Goal: Task Accomplishment & Management: Manage account settings

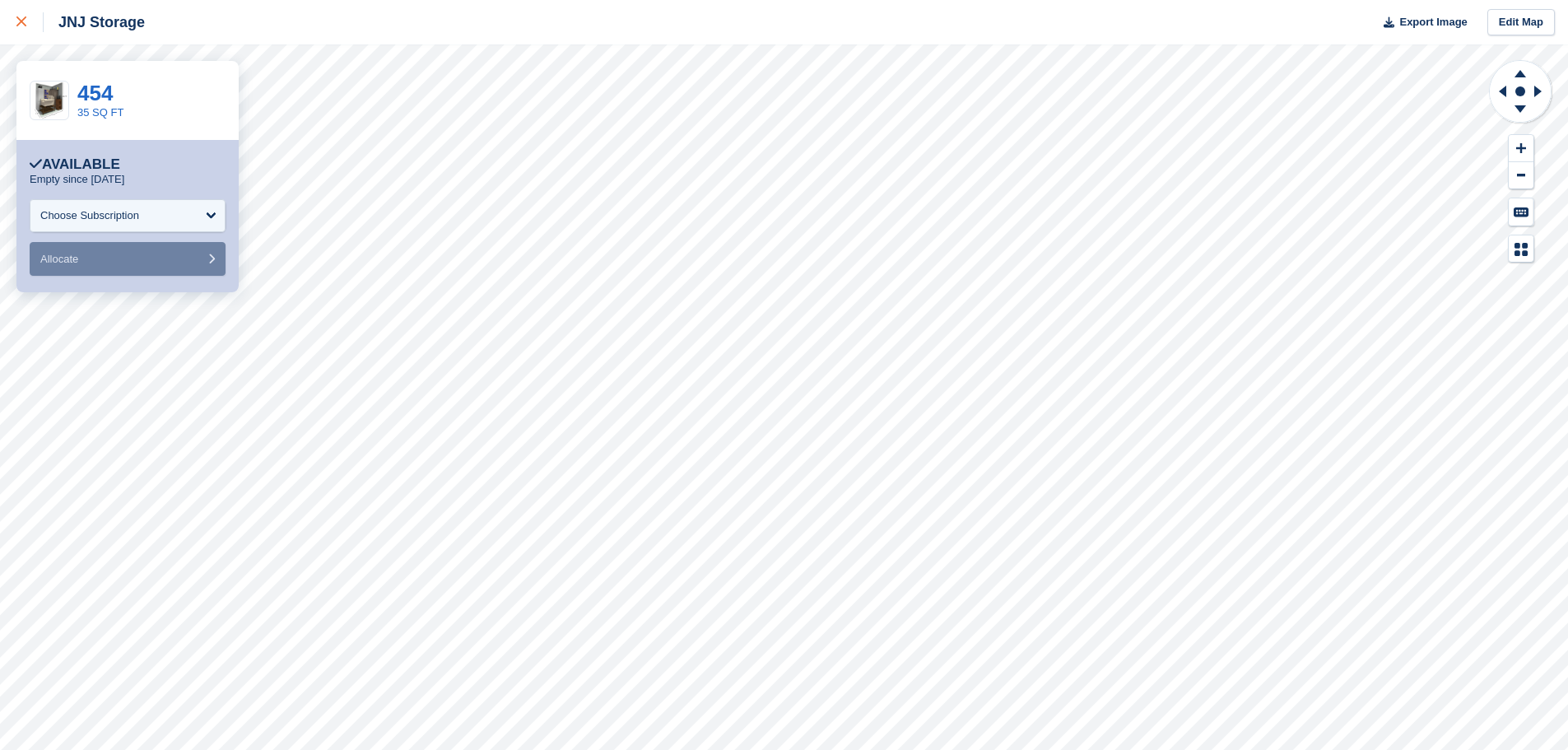
click at [21, 23] on icon at bounding box center [22, 22] width 10 height 10
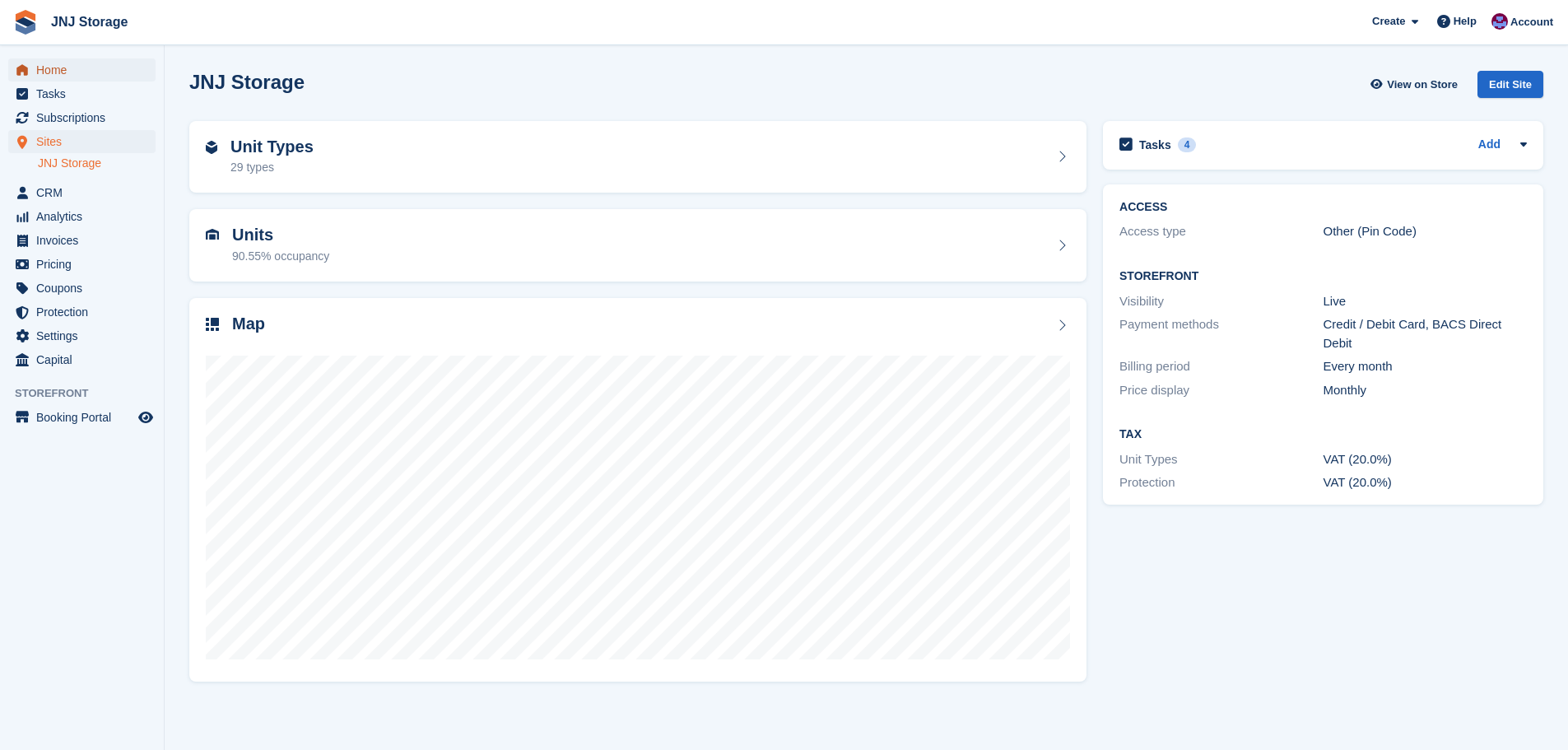
click at [61, 69] on span "Home" at bounding box center [85, 70] width 99 height 23
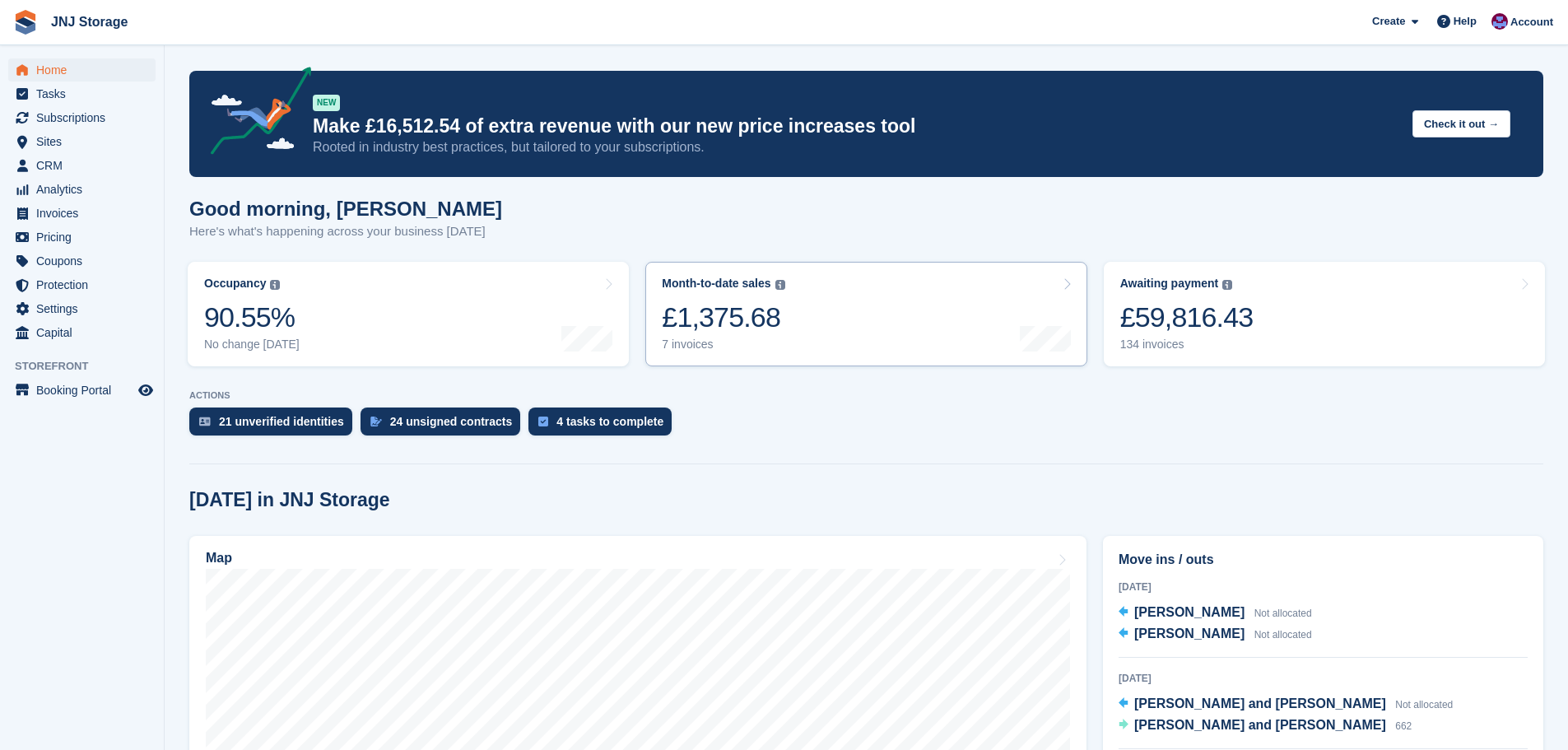
click at [1068, 286] on icon at bounding box center [1067, 283] width 8 height 13
click at [70, 196] on span "Analytics" at bounding box center [85, 188] width 99 height 23
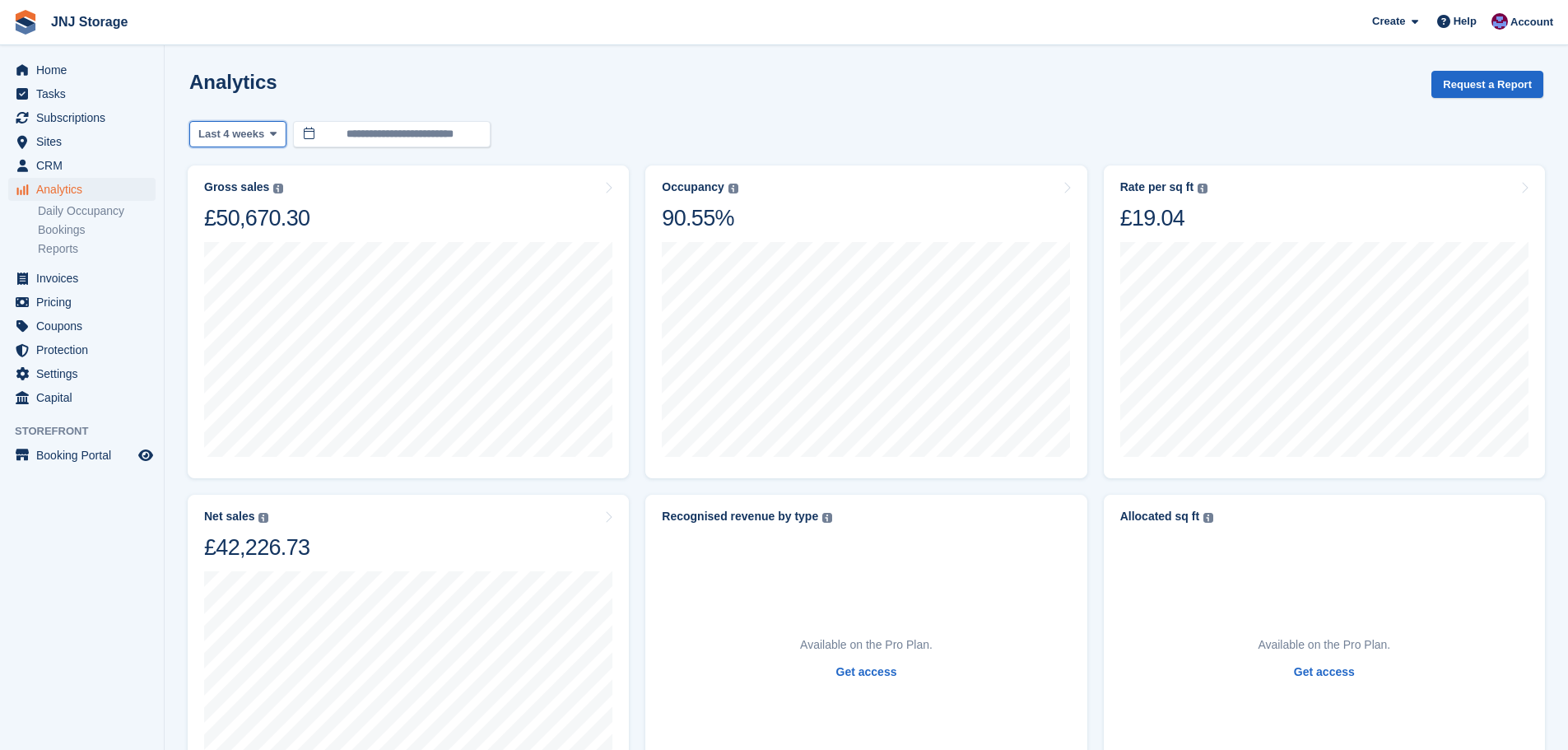
click at [270, 133] on icon at bounding box center [273, 133] width 7 height 11
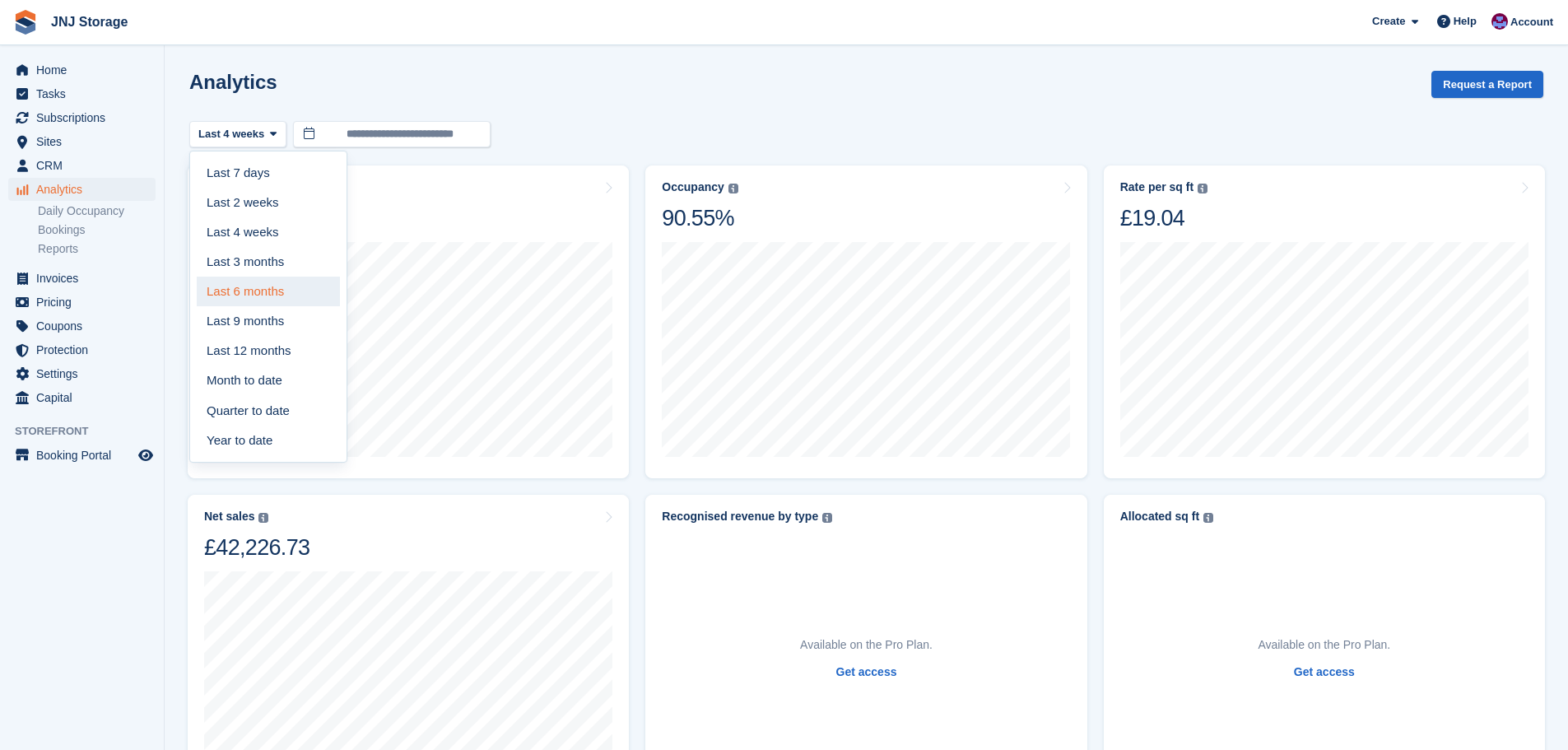
click at [255, 290] on link "Last 6 months" at bounding box center [268, 292] width 143 height 30
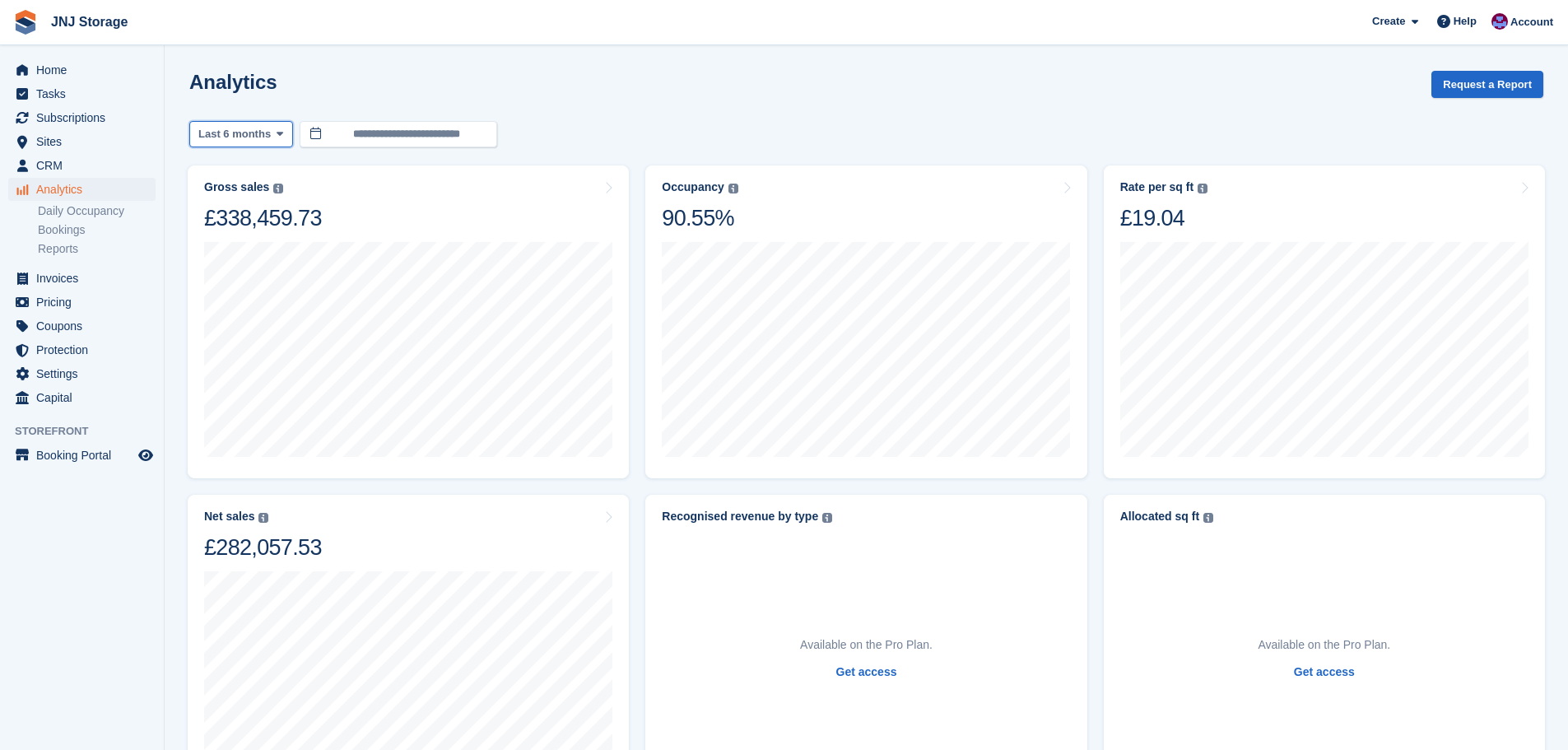
click at [277, 140] on button "Last 6 months" at bounding box center [241, 133] width 104 height 27
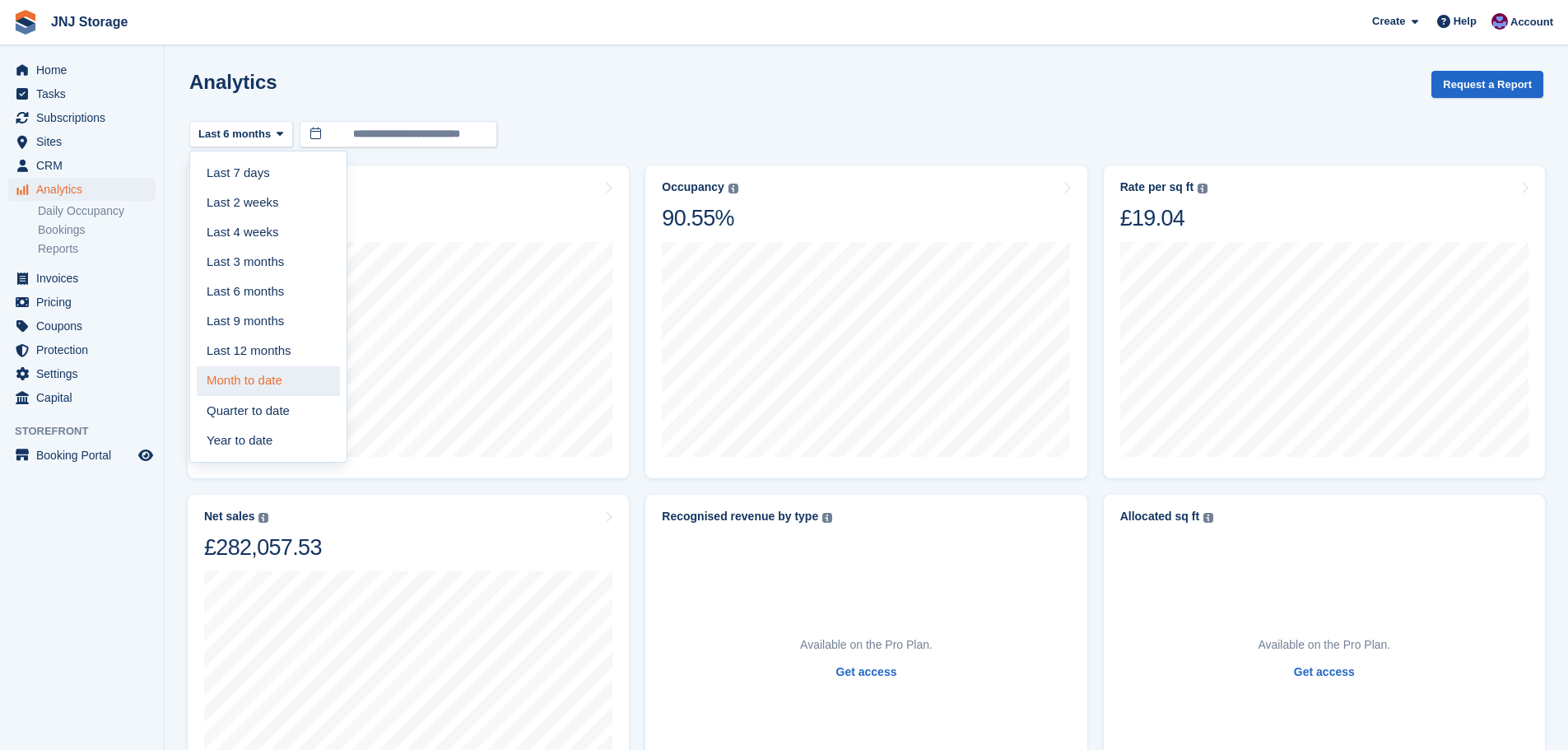
click at [258, 378] on link "Month to date" at bounding box center [268, 381] width 143 height 30
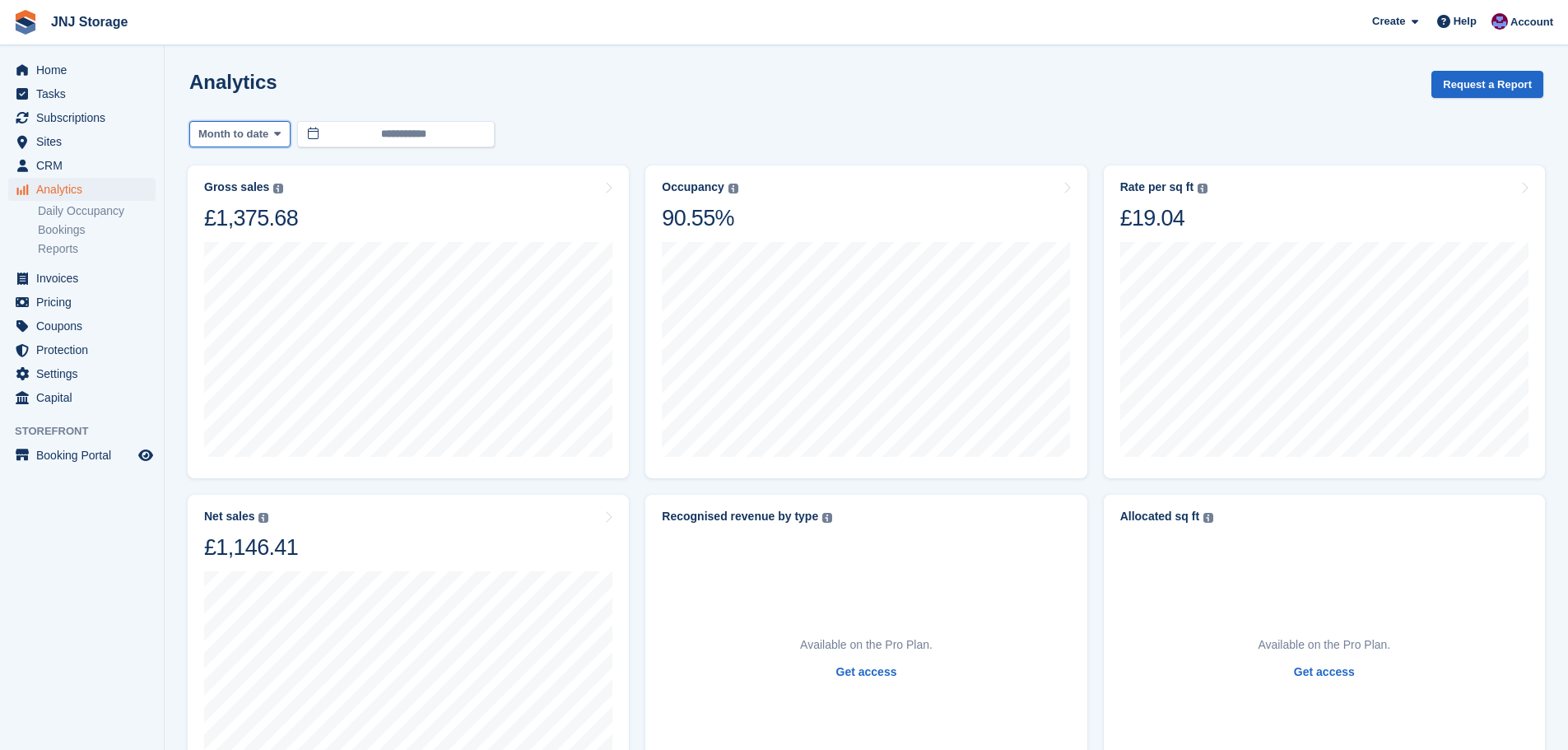
click at [277, 134] on icon at bounding box center [277, 133] width 7 height 11
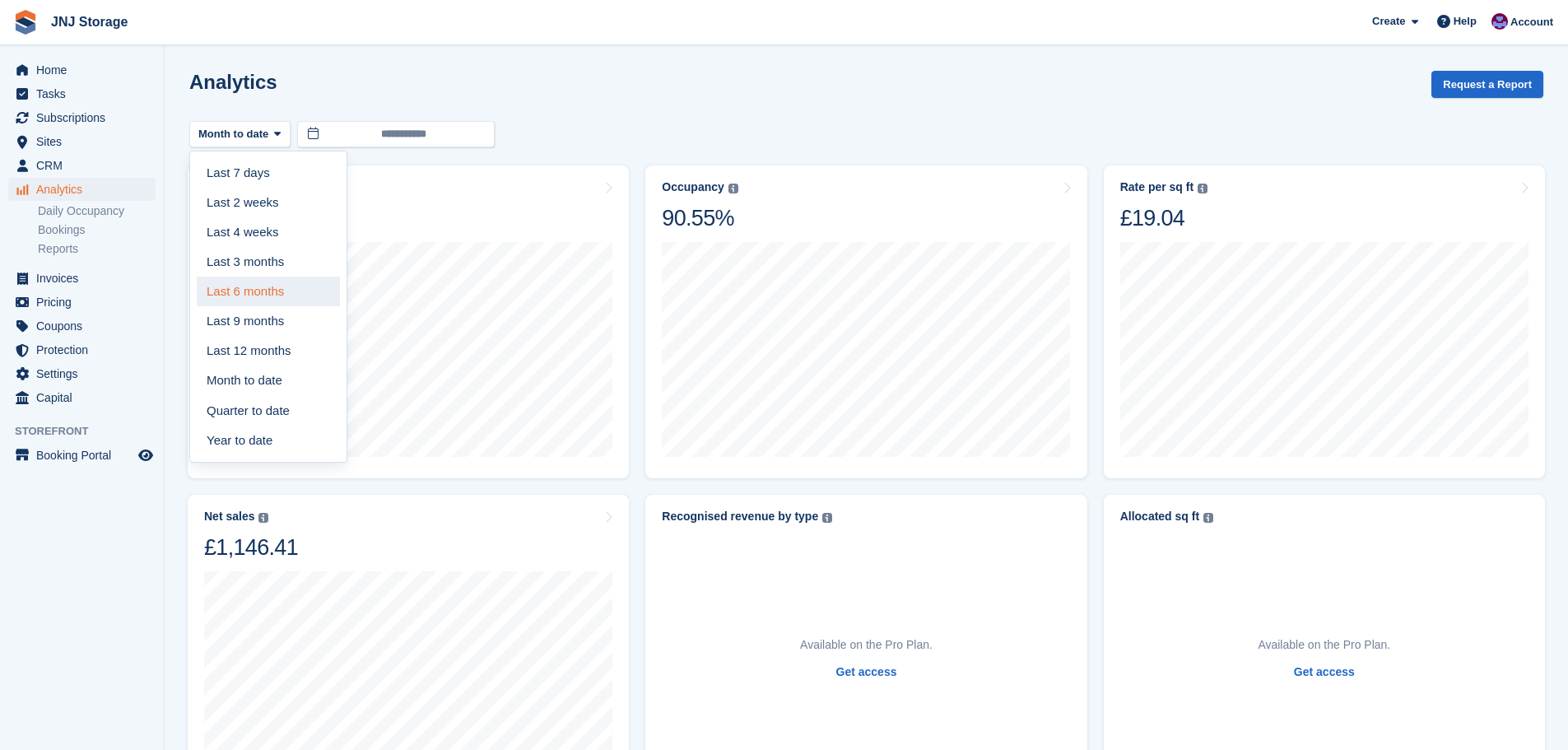
click at [256, 289] on link "Last 6 months" at bounding box center [268, 292] width 143 height 30
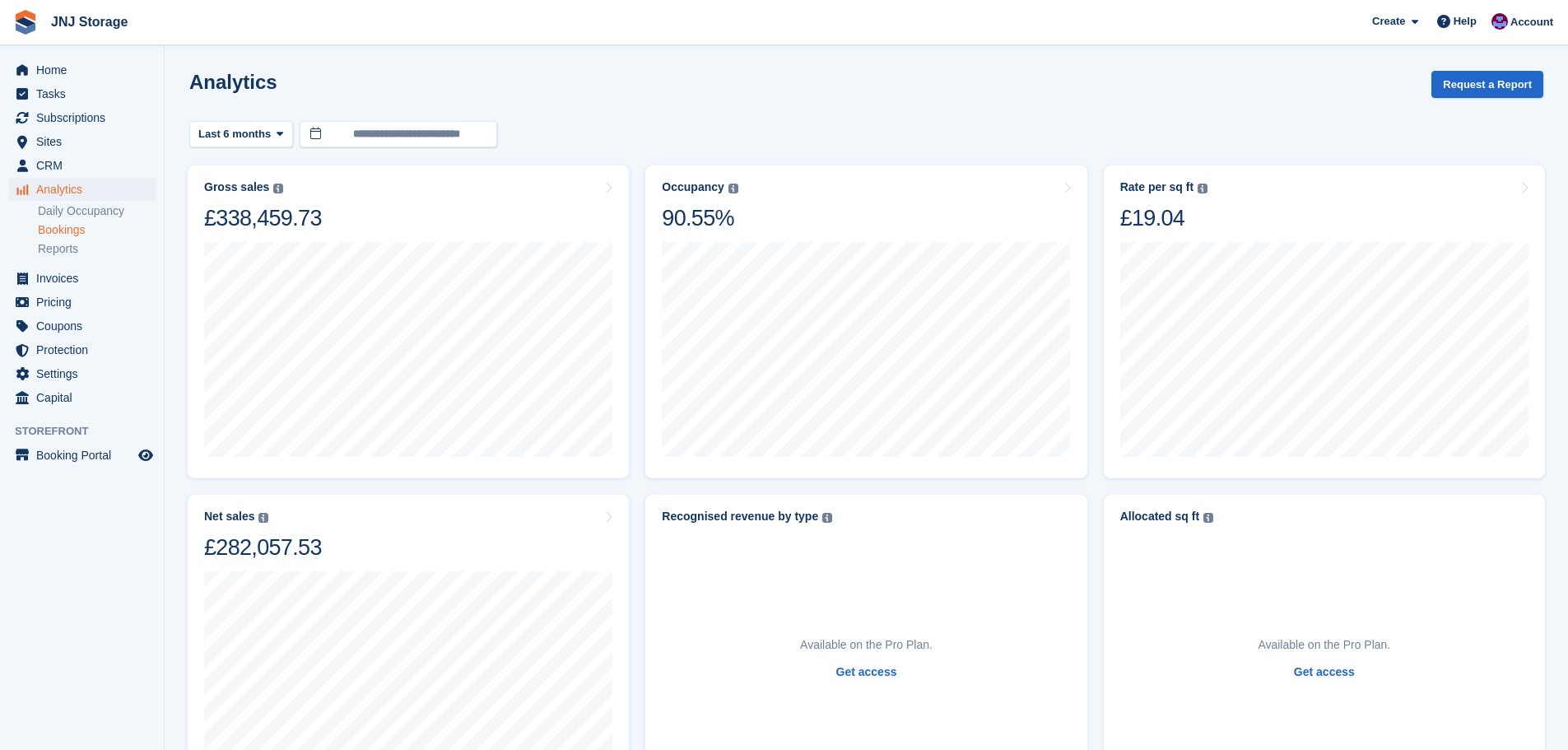
click at [62, 231] on link "Bookings" at bounding box center [97, 230] width 118 height 16
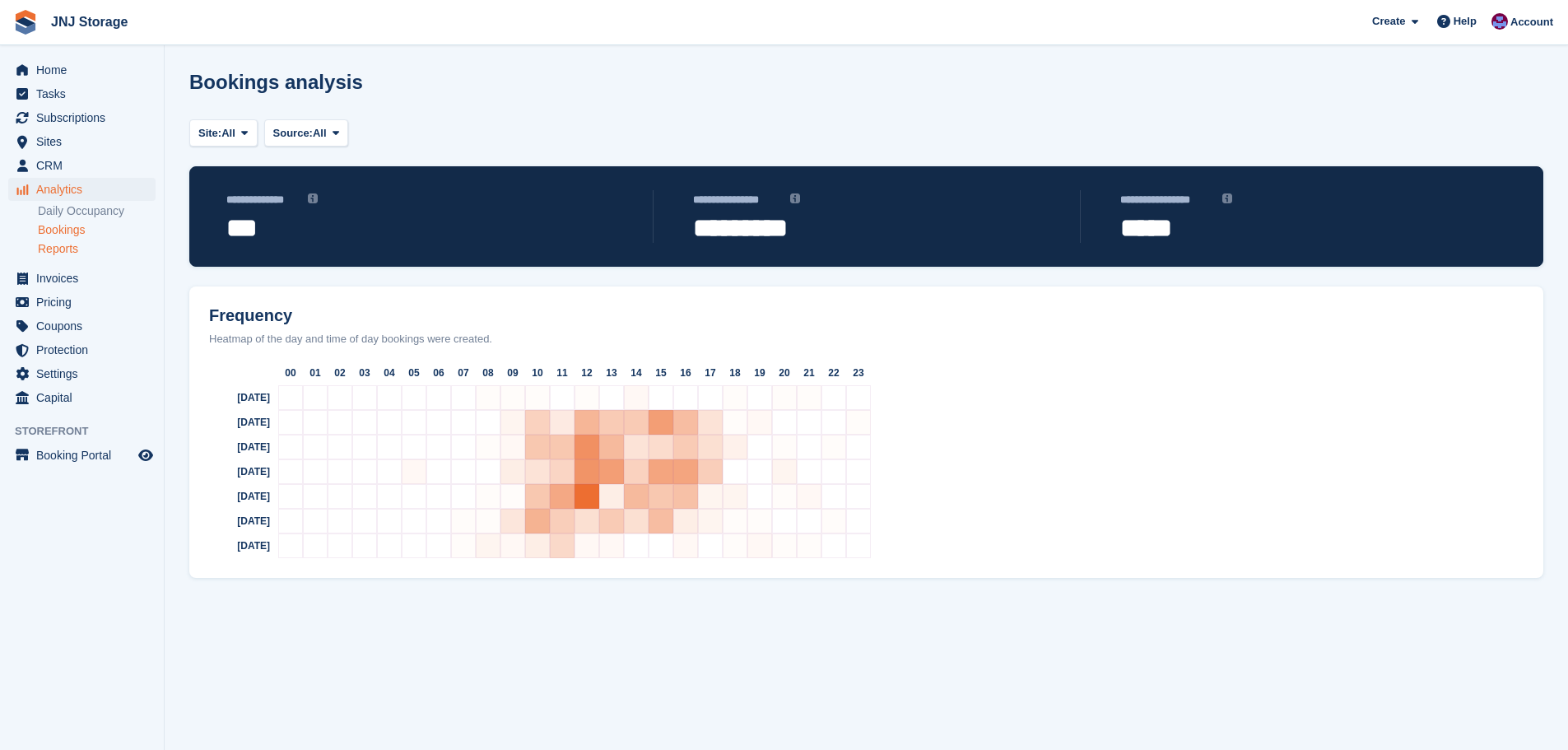
click at [59, 253] on link "Reports" at bounding box center [97, 249] width 118 height 16
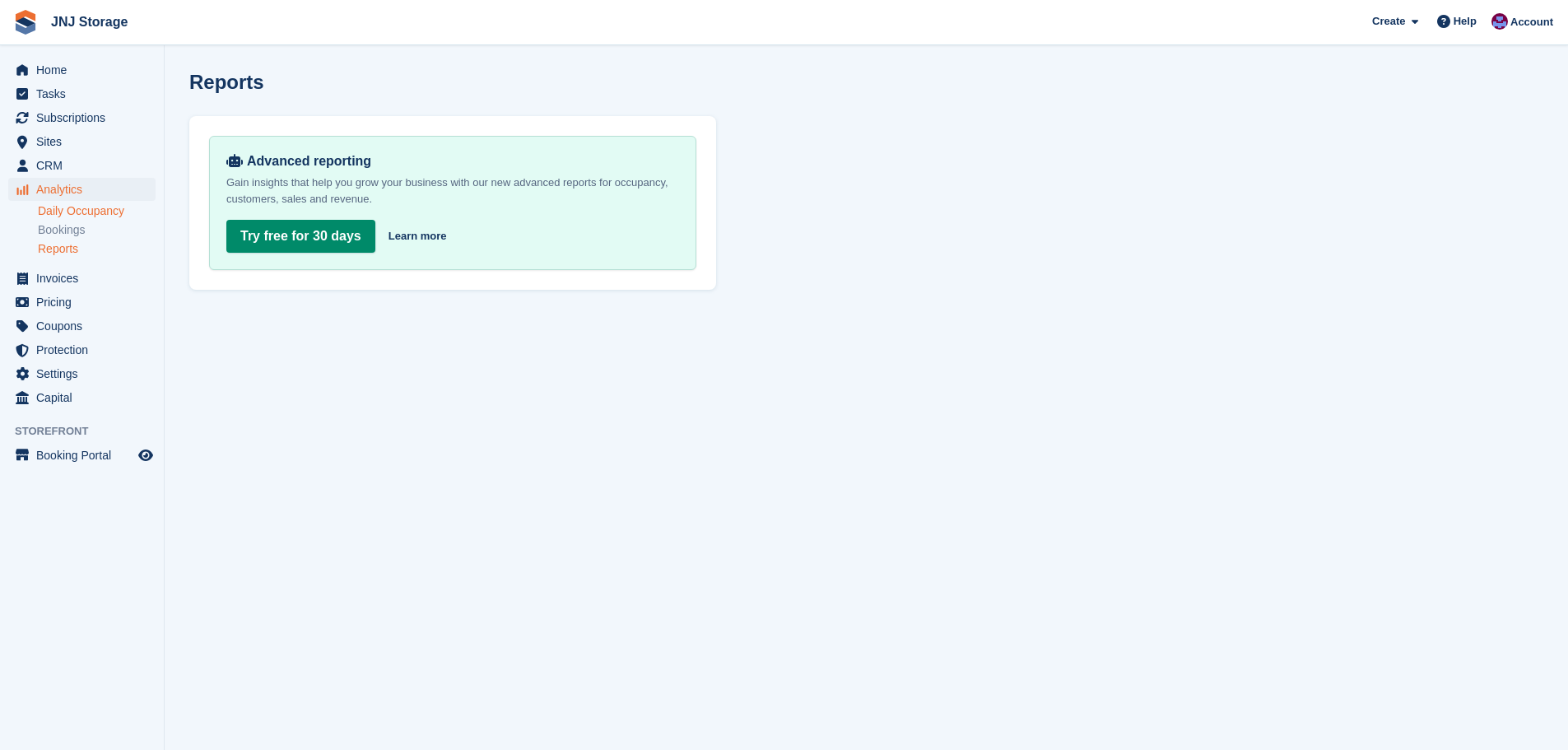
click at [64, 210] on link "Daily Occupancy" at bounding box center [97, 211] width 118 height 16
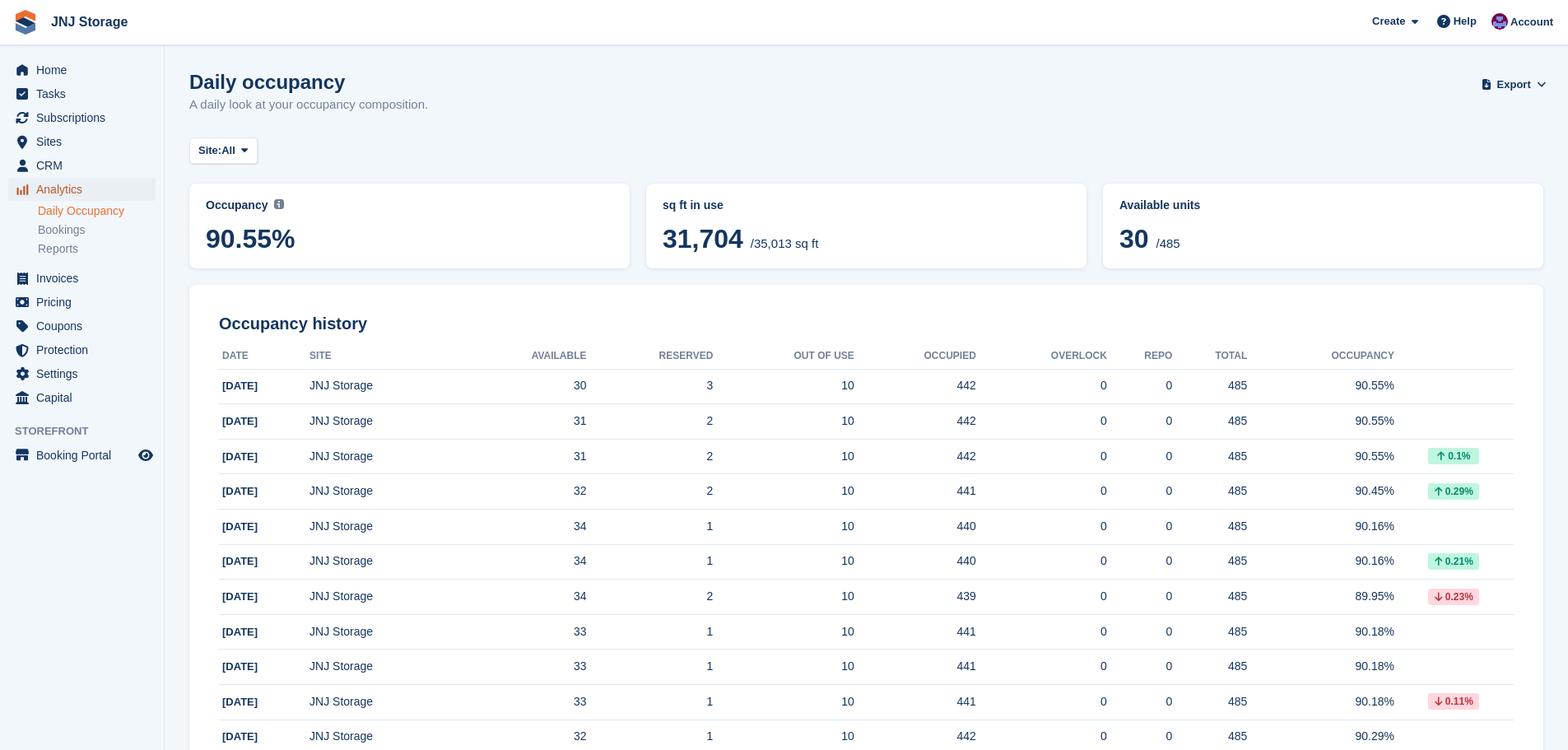
click at [59, 186] on span "Analytics" at bounding box center [85, 188] width 99 height 23
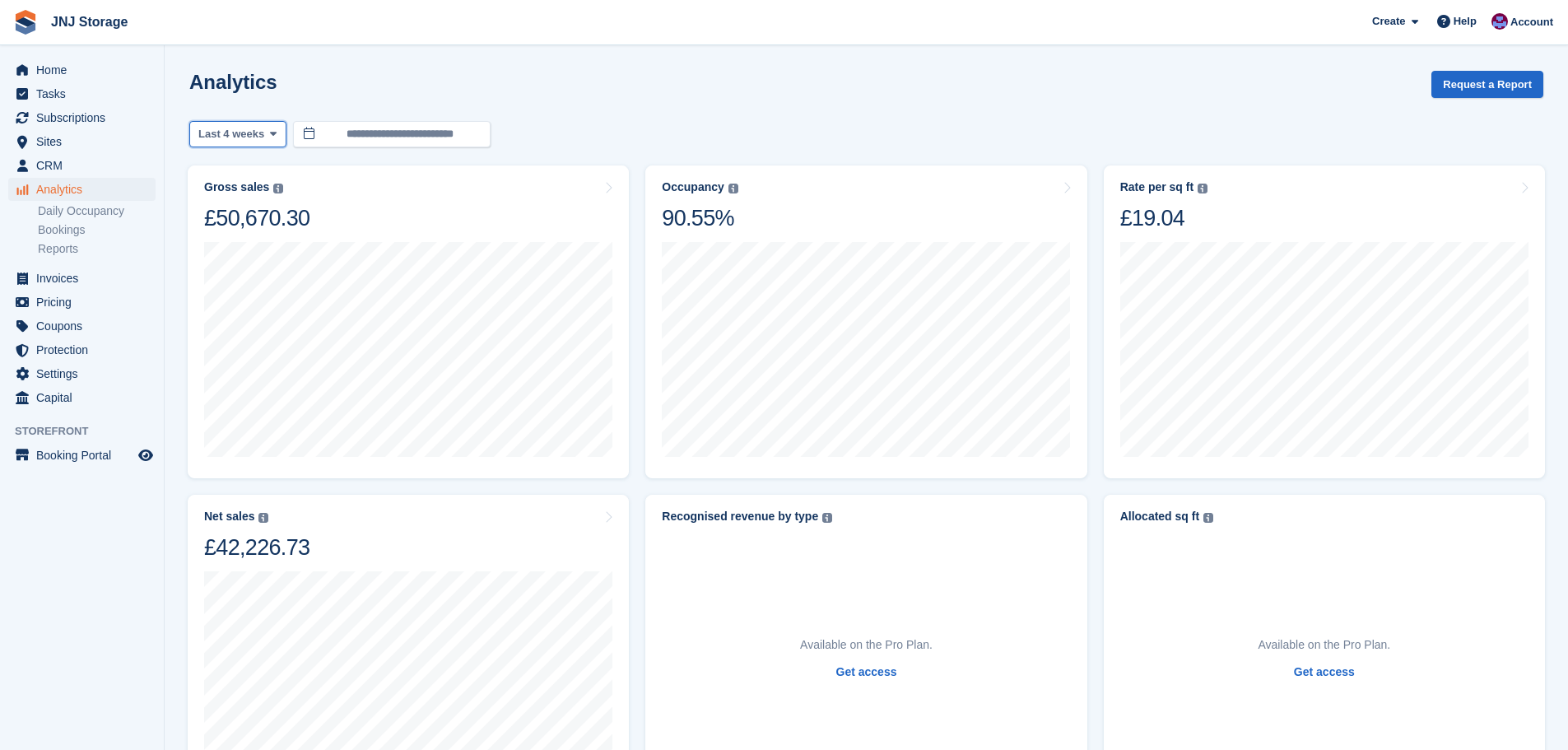
click at [270, 136] on icon at bounding box center [273, 133] width 7 height 11
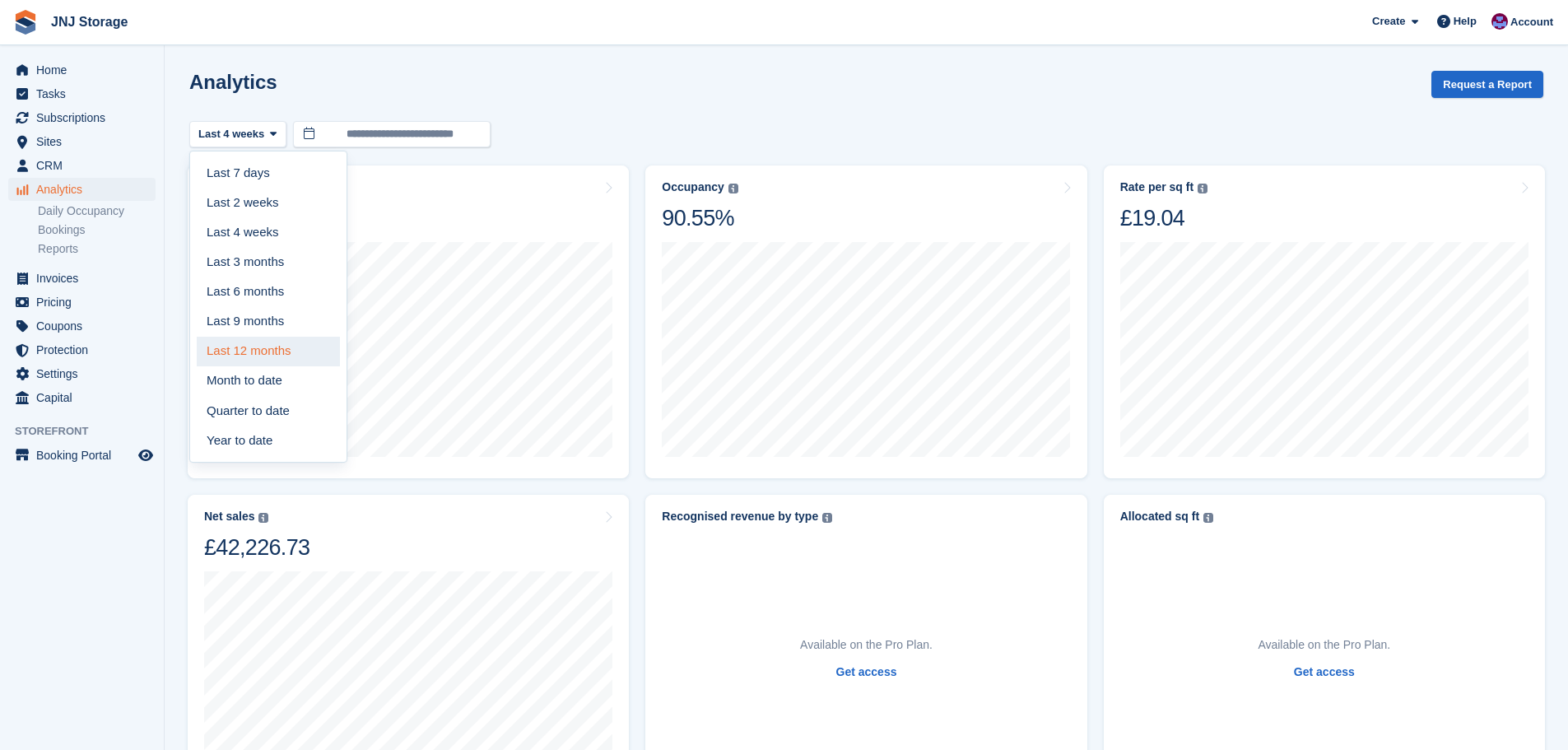
click at [253, 347] on link "Last 12 months" at bounding box center [268, 352] width 143 height 30
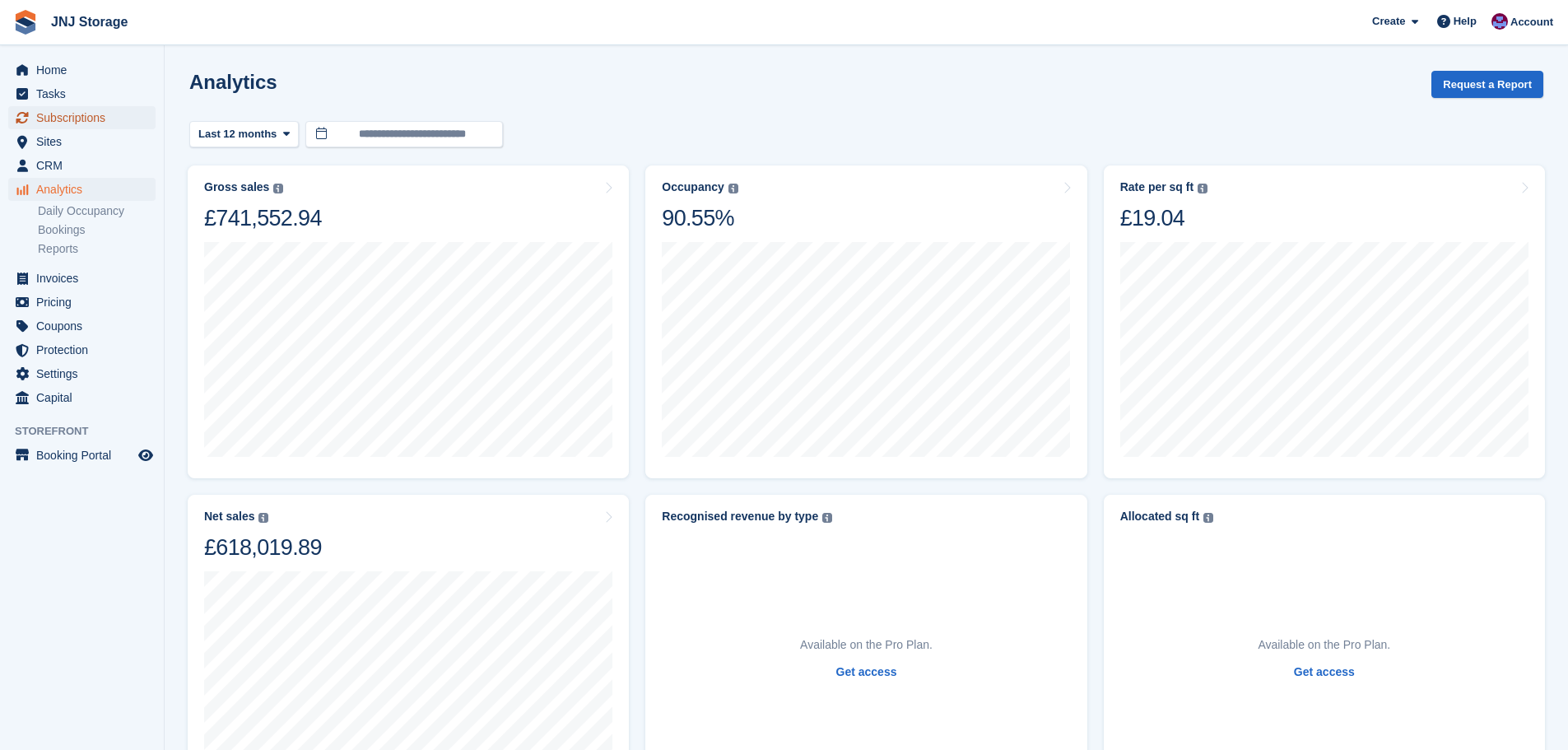
click at [110, 122] on span "Subscriptions" at bounding box center [85, 118] width 99 height 23
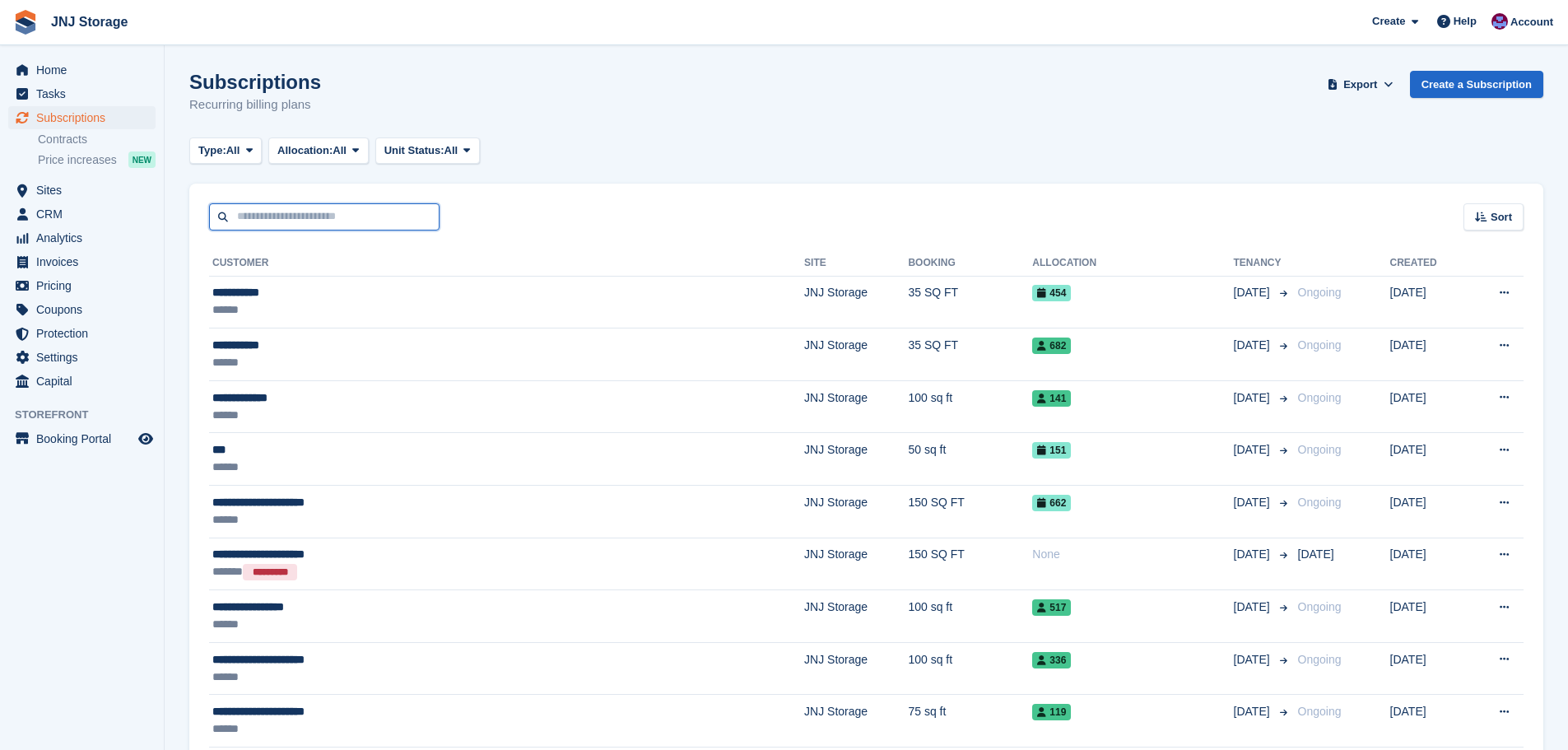
click at [312, 209] on input "text" at bounding box center [324, 216] width 230 height 27
type input "*******"
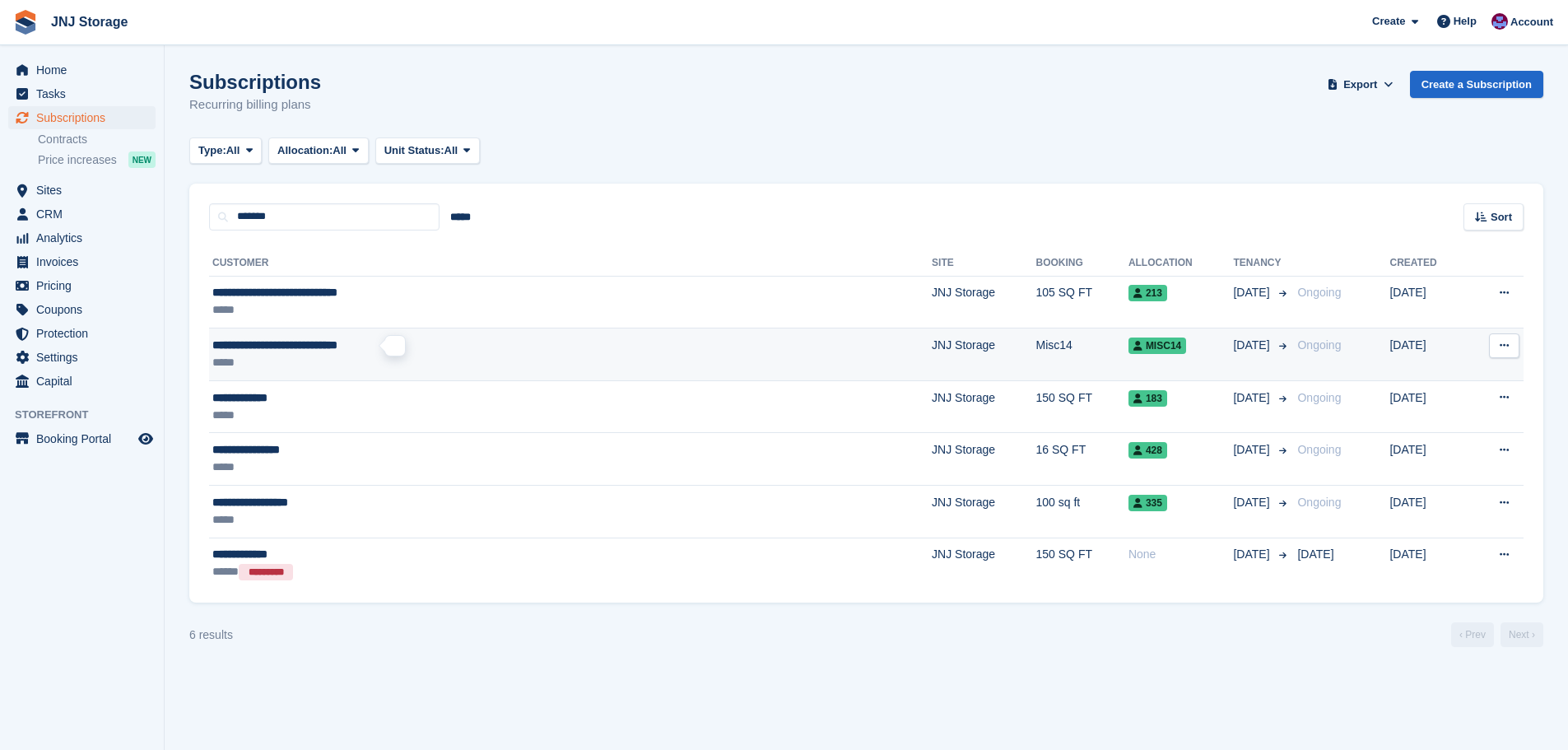
click at [320, 348] on span "**********" at bounding box center [275, 345] width 126 height 12
